Goal: Information Seeking & Learning: Learn about a topic

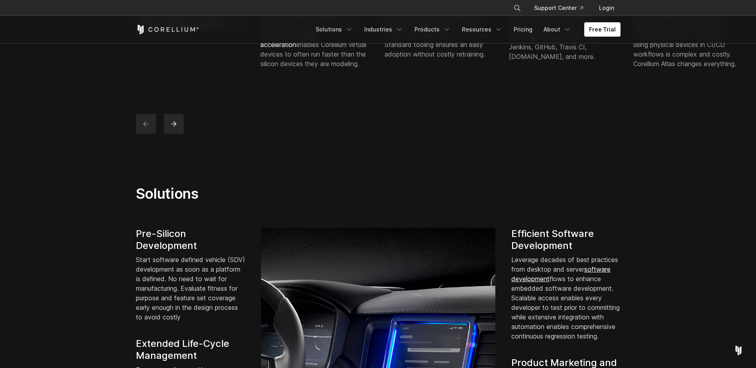
scroll to position [478, 0]
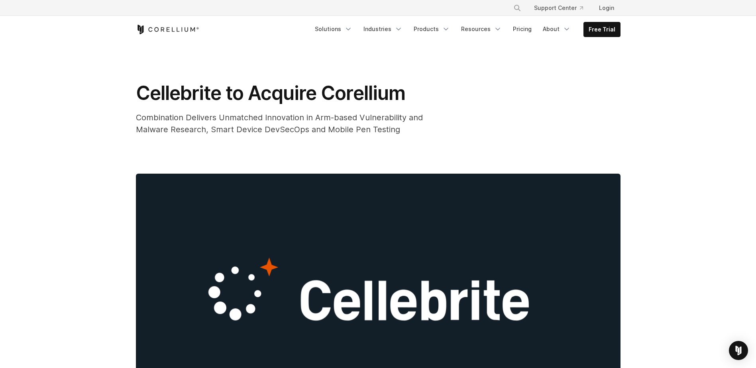
click at [320, 85] on span "Cellebrite to Acquire Corellium" at bounding box center [270, 93] width 269 height 24
drag, startPoint x: 113, startPoint y: 98, endPoint x: 219, endPoint y: 96, distance: 106.4
click at [199, 95] on span "Cellebrite to Acquire Corellium" at bounding box center [270, 93] width 269 height 24
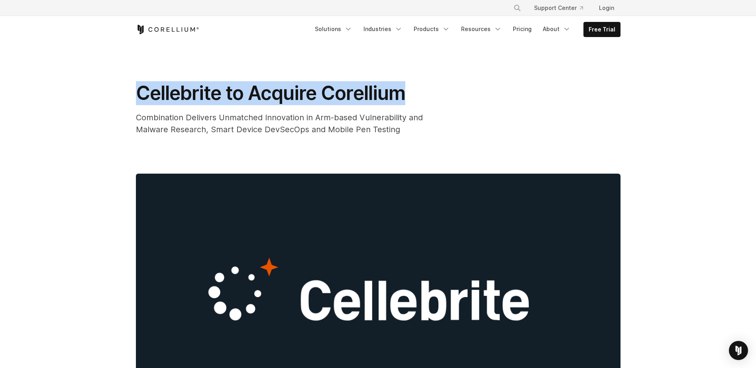
click at [199, 95] on span "Cellebrite to Acquire Corellium" at bounding box center [270, 93] width 269 height 24
drag, startPoint x: 199, startPoint y: 94, endPoint x: 228, endPoint y: 107, distance: 32.0
click at [228, 107] on div "Cellebrite to Acquire Corellium Combination Delivers Unmatched Innovation in Ar…" at bounding box center [295, 108] width 319 height 54
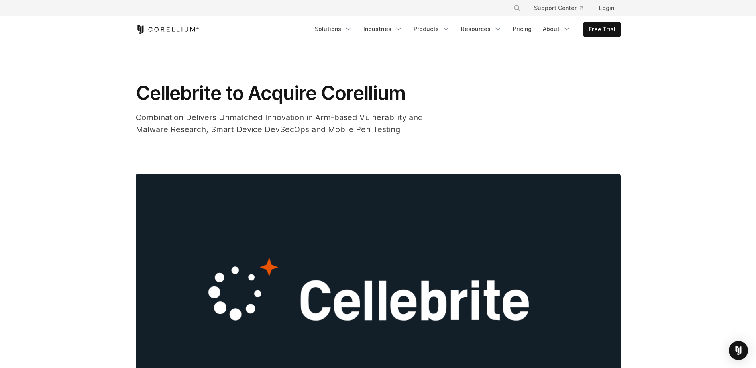
click at [202, 90] on span "Cellebrite to Acquire Corellium" at bounding box center [270, 93] width 269 height 24
click at [221, 133] on span "Combination Delivers Unmatched Innovation in Arm-based Vulnerability and Malwar…" at bounding box center [279, 124] width 287 height 22
click at [364, 92] on span "Cellebrite to Acquire Corellium" at bounding box center [270, 93] width 269 height 24
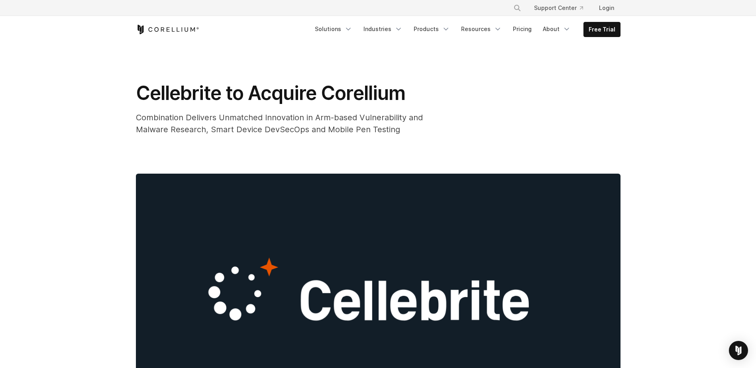
click at [366, 92] on span "Cellebrite to Acquire Corellium" at bounding box center [270, 93] width 269 height 24
click at [401, 151] on div "Cellebrite to Acquire Corellium Combination Delivers Unmatched Innovation in Ar…" at bounding box center [378, 254] width 510 height 423
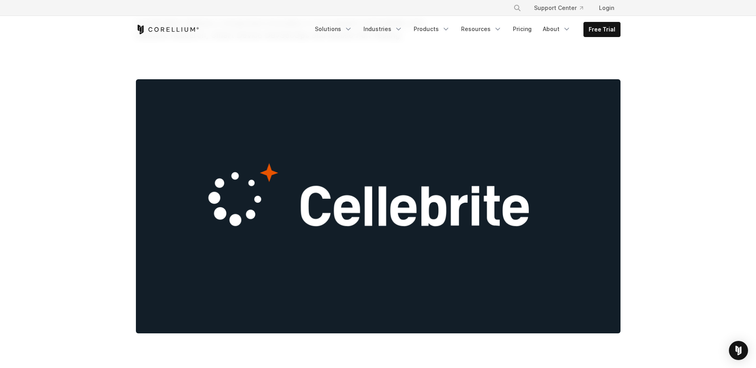
scroll to position [239, 0]
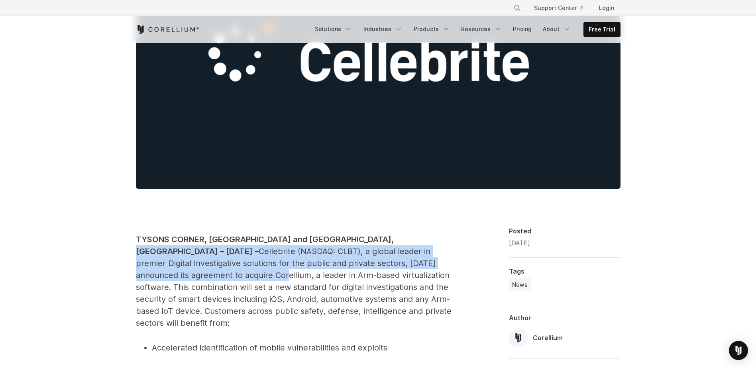
drag, startPoint x: 373, startPoint y: 239, endPoint x: 416, endPoint y: 263, distance: 49.3
click at [416, 263] on p "TYSONS CORNER, VA and PETAH TIKVA, ISRAEL – June 5, 2025 – Cellebrite (NASDAQ: …" at bounding box center [295, 281] width 319 height 96
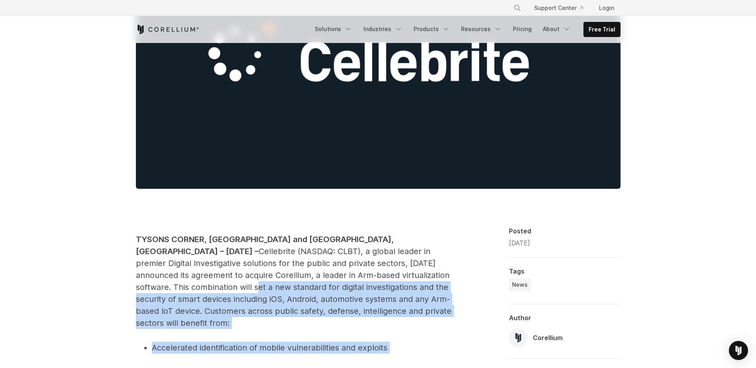
drag, startPoint x: 393, startPoint y: 337, endPoint x: 393, endPoint y: 280, distance: 56.6
drag, startPoint x: 393, startPoint y: 280, endPoint x: 386, endPoint y: 328, distance: 48.4
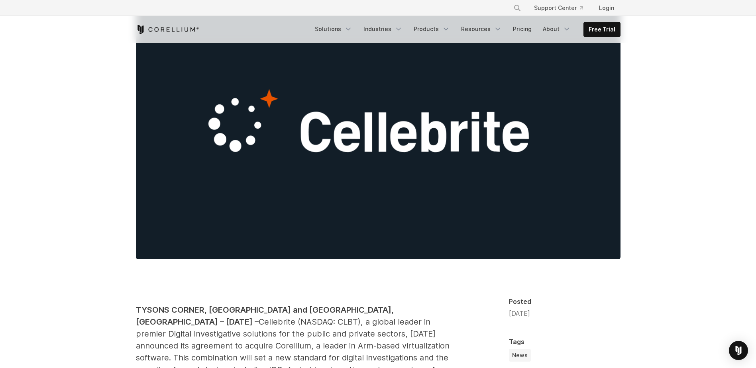
scroll to position [159, 0]
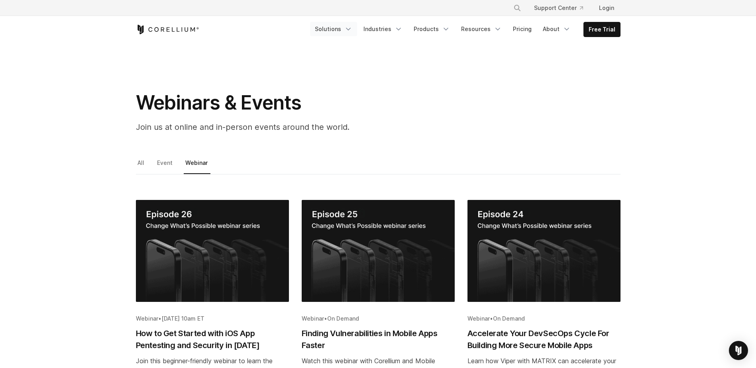
click at [327, 30] on link "Solutions" at bounding box center [333, 29] width 47 height 14
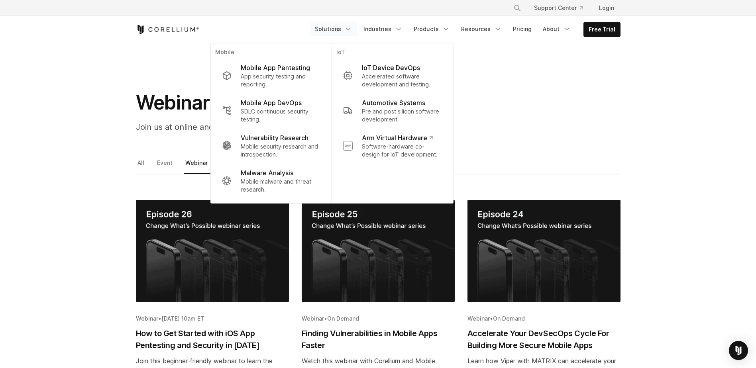
click at [159, 43] on div "Free Trial Solutions" at bounding box center [378, 29] width 484 height 27
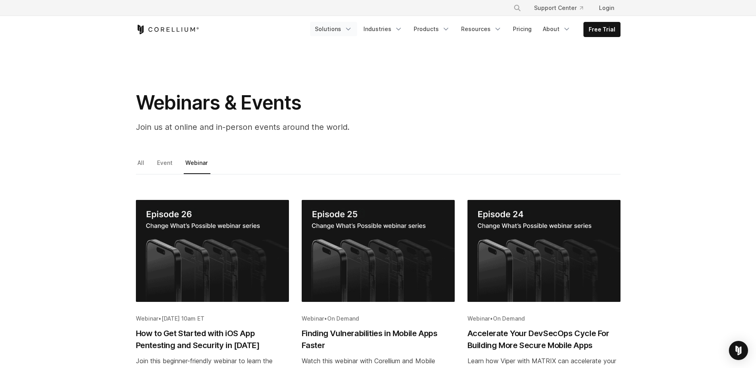
click at [354, 35] on link "Solutions" at bounding box center [333, 29] width 47 height 14
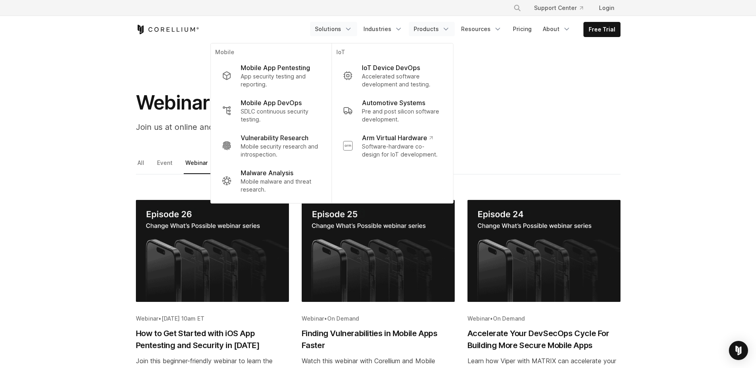
click at [450, 26] on icon "Navigation Menu" at bounding box center [446, 29] width 8 height 8
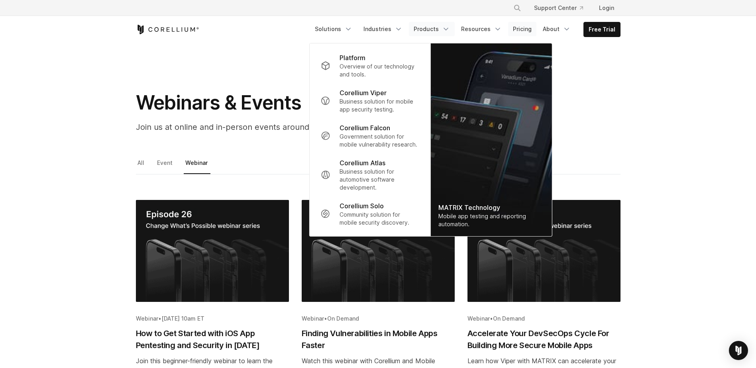
click at [531, 31] on link "Pricing" at bounding box center [522, 29] width 28 height 14
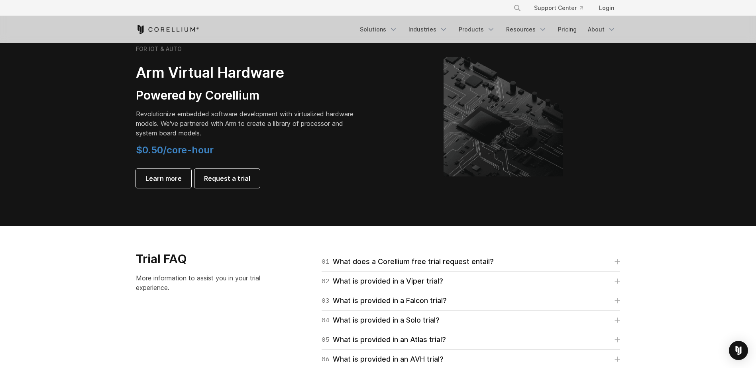
scroll to position [941, 0]
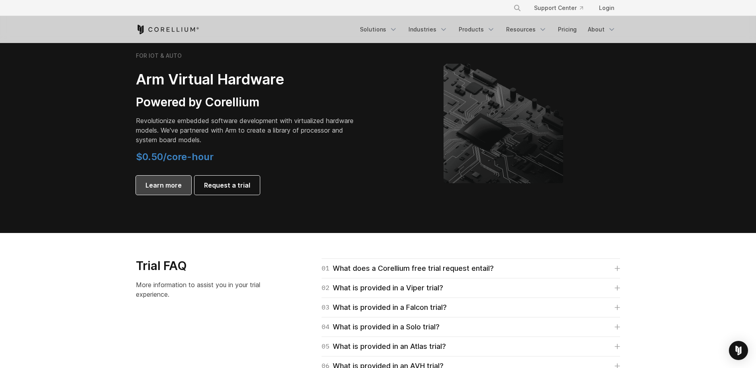
click at [164, 184] on span "Learn more" at bounding box center [163, 185] width 36 height 10
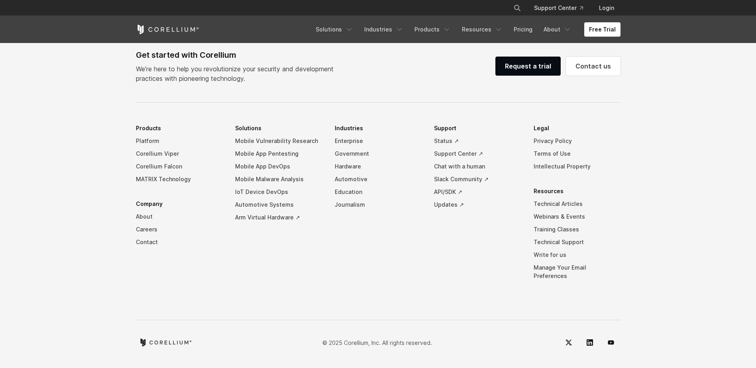
scroll to position [908, 0]
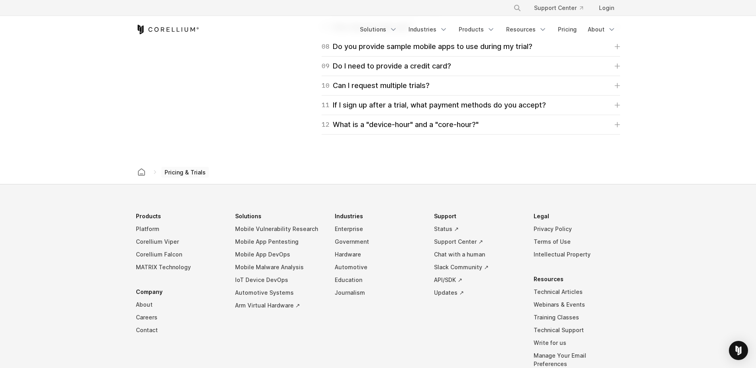
scroll to position [981, 0]
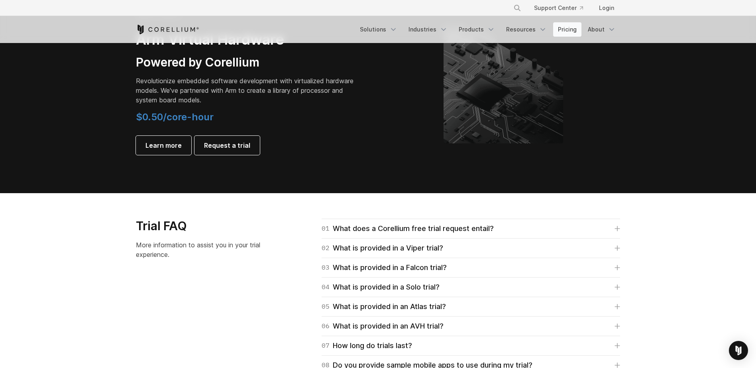
click at [564, 26] on link "Pricing" at bounding box center [567, 29] width 28 height 14
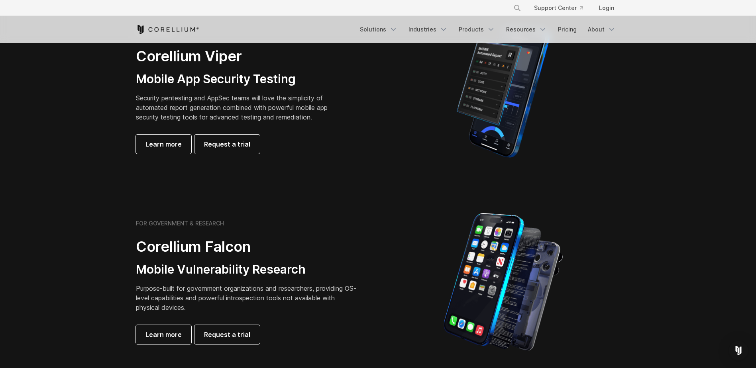
scroll to position [193, 0]
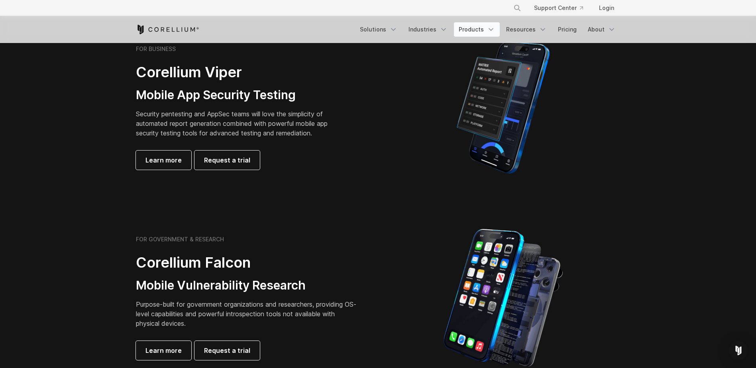
click at [478, 33] on link "Products" at bounding box center [477, 29] width 46 height 14
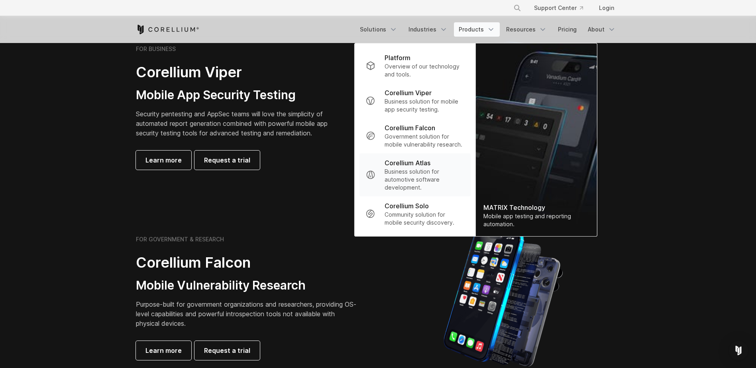
click at [421, 186] on p "Business solution for automotive software development." at bounding box center [423, 180] width 79 height 24
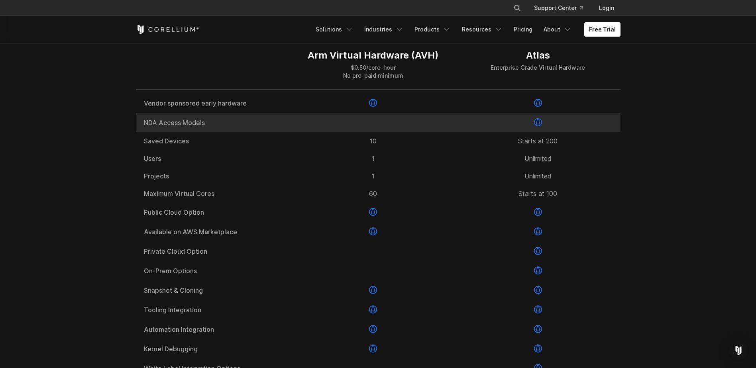
scroll to position [996, 0]
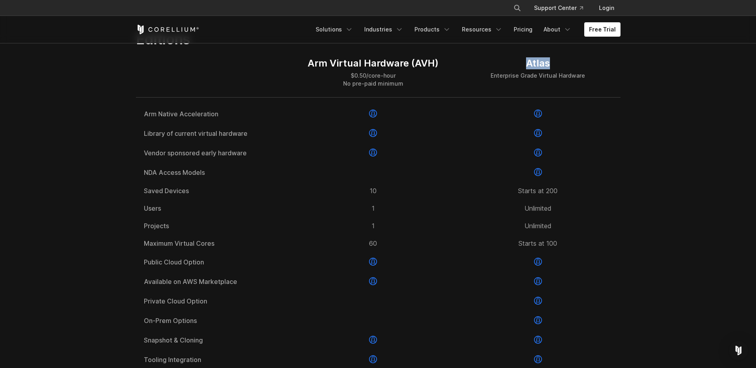
drag, startPoint x: 524, startPoint y: 84, endPoint x: 582, endPoint y: 84, distance: 58.2
click at [582, 69] on div "Atlas" at bounding box center [537, 63] width 94 height 12
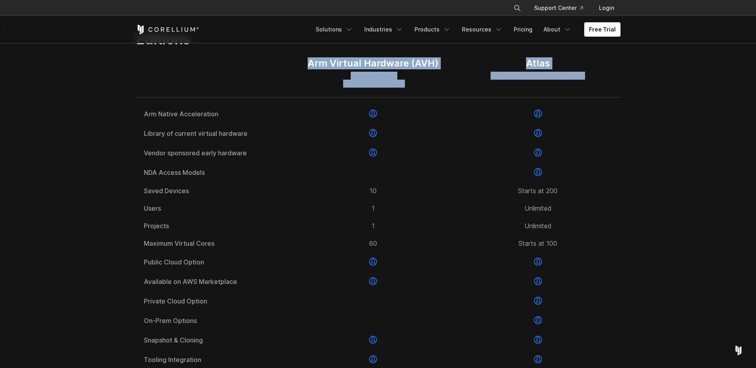
drag, startPoint x: 312, startPoint y: 81, endPoint x: 589, endPoint y: 98, distance: 277.9
click at [589, 98] on div "Arm Virtual Hardware (AVH) $0.50/core-hour No pre-paid minimum Atlas Enterprise…" at bounding box center [378, 73] width 484 height 50
click at [353, 88] on div "$0.50/core-hour No pre-paid minimum" at bounding box center [373, 80] width 131 height 16
drag, startPoint x: 322, startPoint y: 84, endPoint x: 532, endPoint y: 84, distance: 209.6
click at [532, 84] on div "Arm Virtual Hardware (AVH) $0.50/core-hour No pre-paid minimum Atlas Enterprise…" at bounding box center [378, 73] width 484 height 50
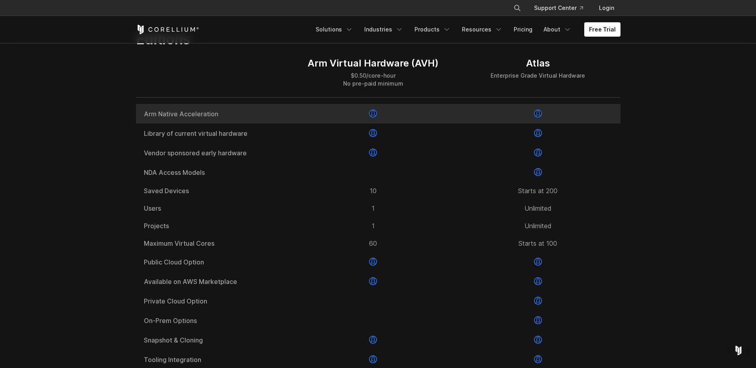
drag, startPoint x: 532, startPoint y: 84, endPoint x: 523, endPoint y: 138, distance: 55.0
click at [492, 80] on div "Atlas Enterprise Grade Virtual Hardware" at bounding box center [537, 68] width 94 height 22
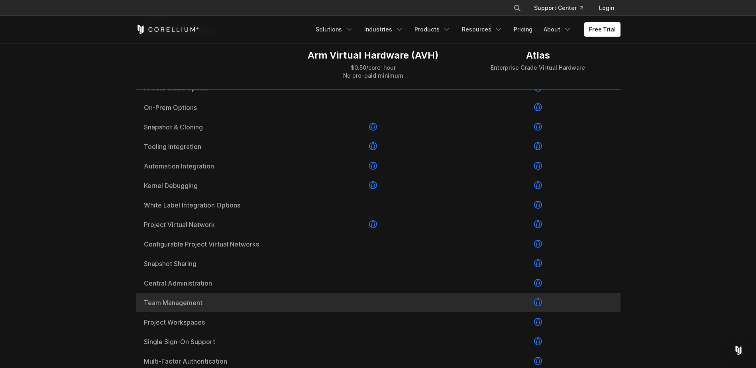
scroll to position [1155, 0]
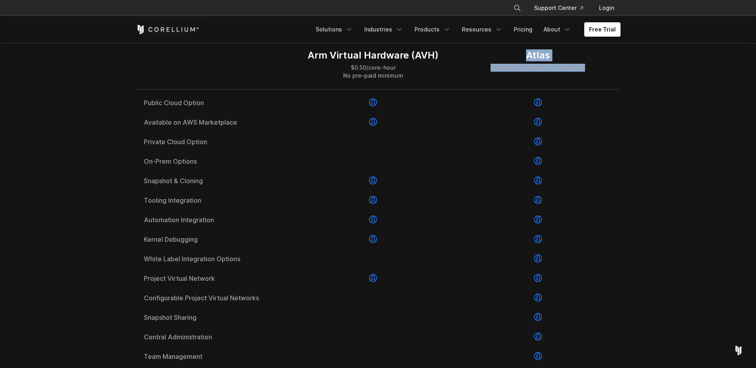
drag, startPoint x: 524, startPoint y: 53, endPoint x: 583, endPoint y: 69, distance: 60.6
click at [583, 69] on div "Atlas Enterprise Grade Virtual Hardware" at bounding box center [537, 60] width 94 height 22
drag, startPoint x: 583, startPoint y: 69, endPoint x: 577, endPoint y: 86, distance: 17.6
click at [577, 86] on div "Atlas Enterprise Grade Virtual Hardware" at bounding box center [537, 64] width 165 height 49
drag, startPoint x: 524, startPoint y: 59, endPoint x: 486, endPoint y: 52, distance: 38.6
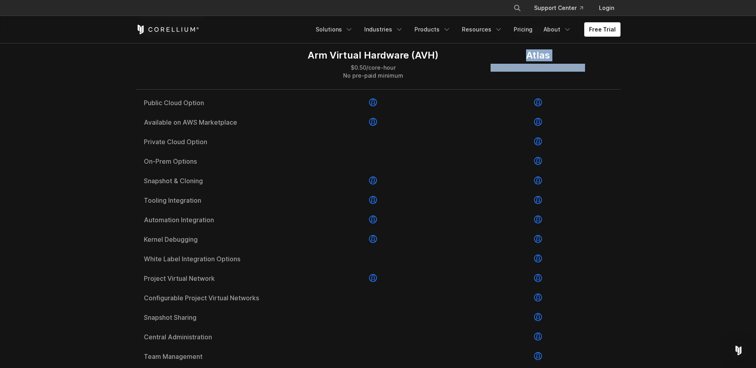
click at [486, 52] on div "Atlas Enterprise Grade Virtual Hardware" at bounding box center [537, 64] width 165 height 49
drag, startPoint x: 486, startPoint y: 52, endPoint x: 517, endPoint y: 83, distance: 44.2
click at [517, 83] on div "Atlas Enterprise Grade Virtual Hardware" at bounding box center [537, 64] width 165 height 49
drag, startPoint x: 586, startPoint y: 77, endPoint x: 498, endPoint y: 49, distance: 91.7
click at [498, 49] on div "Atlas Enterprise Grade Virtual Hardware" at bounding box center [537, 64] width 165 height 49
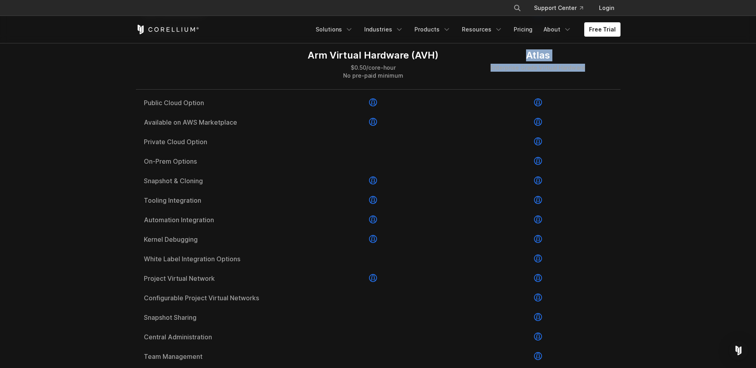
drag, startPoint x: 498, startPoint y: 49, endPoint x: 472, endPoint y: 59, distance: 28.6
click at [472, 59] on div "Atlas Enterprise Grade Virtual Hardware" at bounding box center [537, 64] width 165 height 49
drag, startPoint x: 581, startPoint y: 50, endPoint x: 601, endPoint y: 71, distance: 28.7
click at [601, 71] on div "Atlas Enterprise Grade Virtual Hardware" at bounding box center [537, 64] width 165 height 49
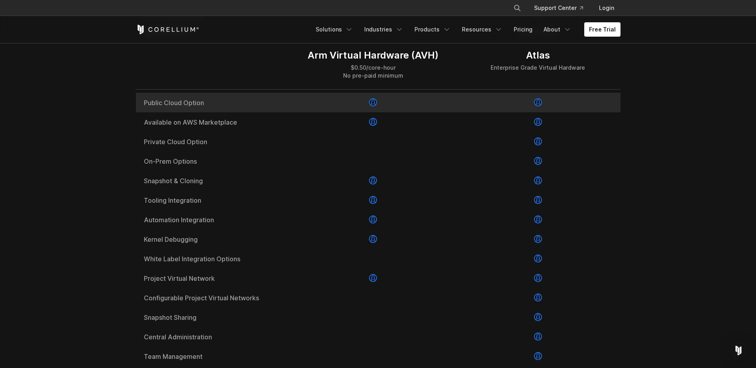
click at [461, 112] on div at bounding box center [537, 103] width 165 height 20
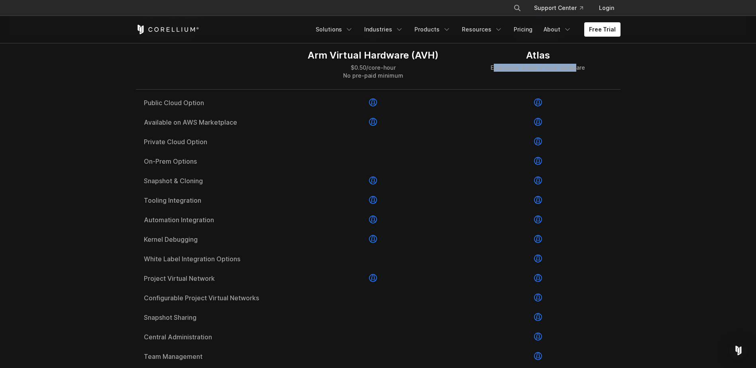
drag, startPoint x: 495, startPoint y: 63, endPoint x: 575, endPoint y: 70, distance: 80.0
click at [575, 70] on div "Atlas Enterprise Grade Virtual Hardware" at bounding box center [537, 60] width 94 height 22
drag, startPoint x: 575, startPoint y: 70, endPoint x: 521, endPoint y: 89, distance: 57.5
click at [521, 89] on div "Atlas Enterprise Grade Virtual Hardware" at bounding box center [537, 64] width 165 height 49
drag, startPoint x: 502, startPoint y: 59, endPoint x: 589, endPoint y: 80, distance: 89.4
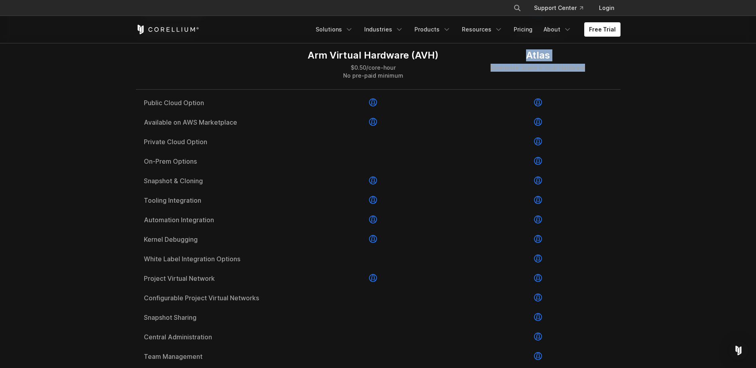
click at [589, 80] on div "Atlas Enterprise Grade Virtual Hardware" at bounding box center [537, 64] width 165 height 49
drag, startPoint x: 589, startPoint y: 80, endPoint x: 587, endPoint y: 101, distance: 21.3
click at [587, 93] on div "Starts at 100" at bounding box center [537, 84] width 165 height 18
drag, startPoint x: 502, startPoint y: 104, endPoint x: 568, endPoint y: 104, distance: 66.5
click at [568, 93] on div "Starts at 100" at bounding box center [537, 84] width 165 height 18
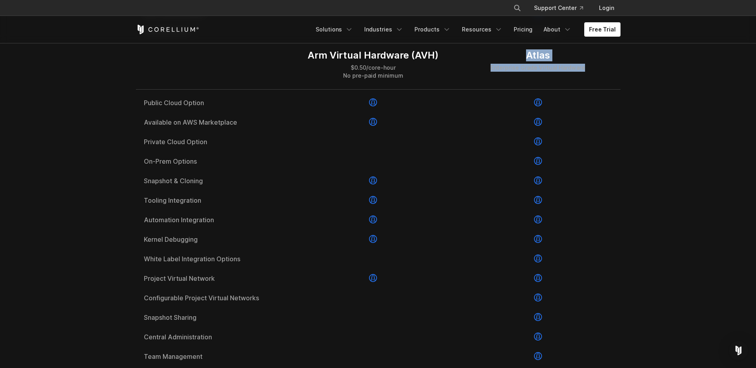
drag, startPoint x: 568, startPoint y: 104, endPoint x: 613, endPoint y: 84, distance: 49.1
click at [613, 84] on div "Atlas Enterprise Grade Virtual Hardware" at bounding box center [537, 64] width 165 height 49
drag, startPoint x: 613, startPoint y: 84, endPoint x: 577, endPoint y: 76, distance: 37.6
click at [577, 76] on div "Atlas Enterprise Grade Virtual Hardware" at bounding box center [537, 64] width 165 height 49
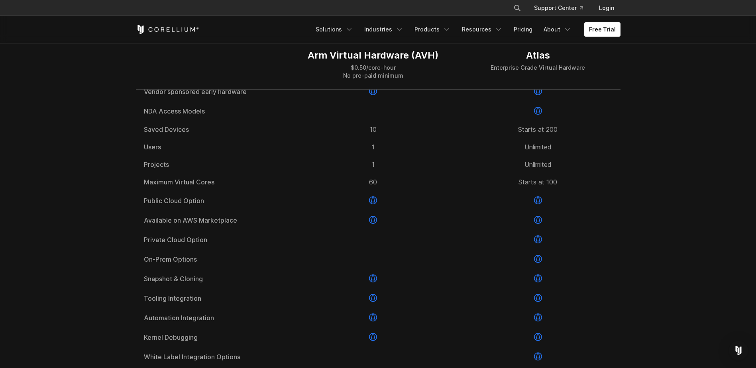
scroll to position [956, 0]
